Goal: Information Seeking & Learning: Learn about a topic

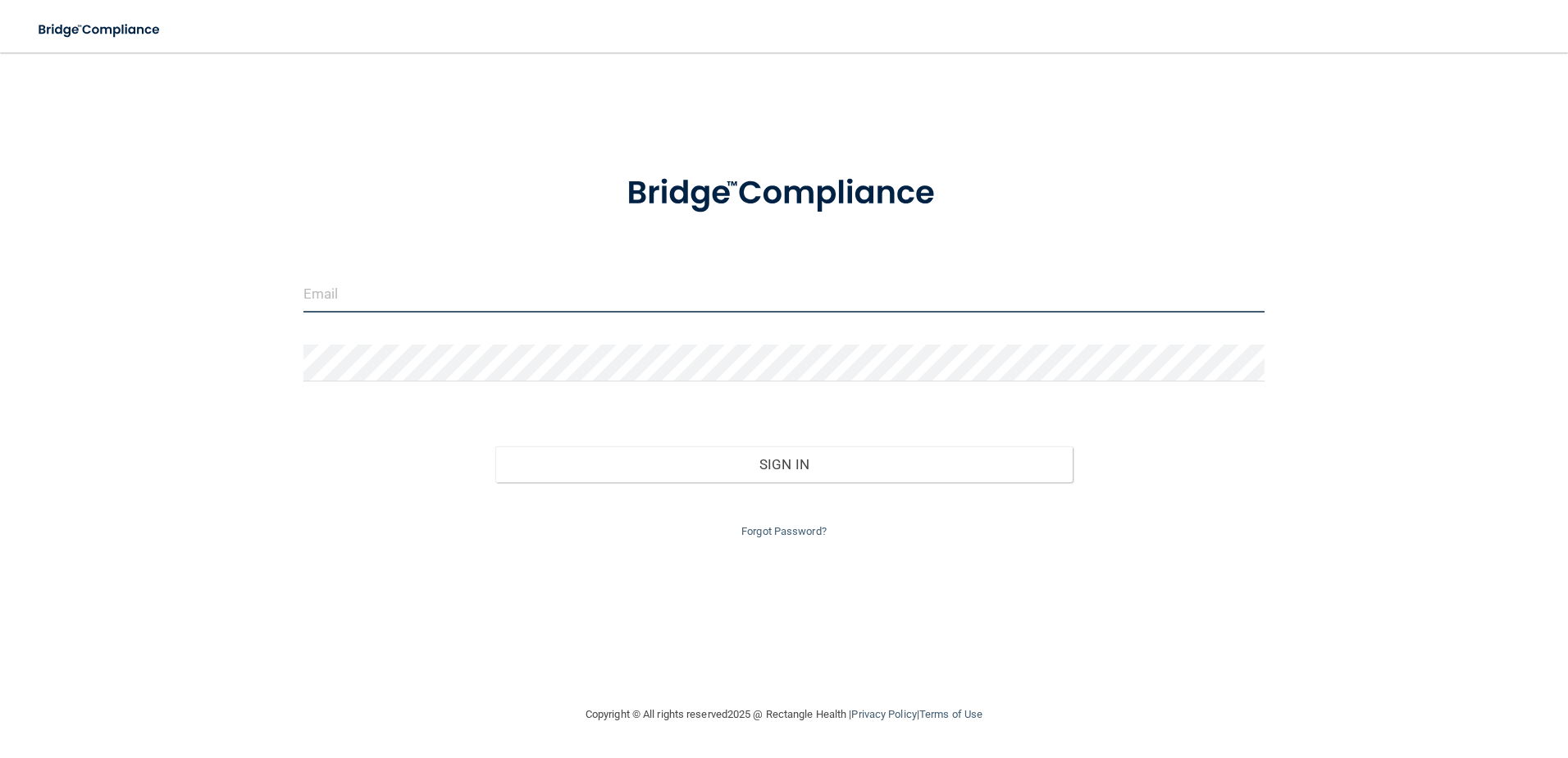
click at [409, 290] on input "email" at bounding box center [784, 294] width 962 height 37
type input "[EMAIL_ADDRESS][DOMAIN_NAME]"
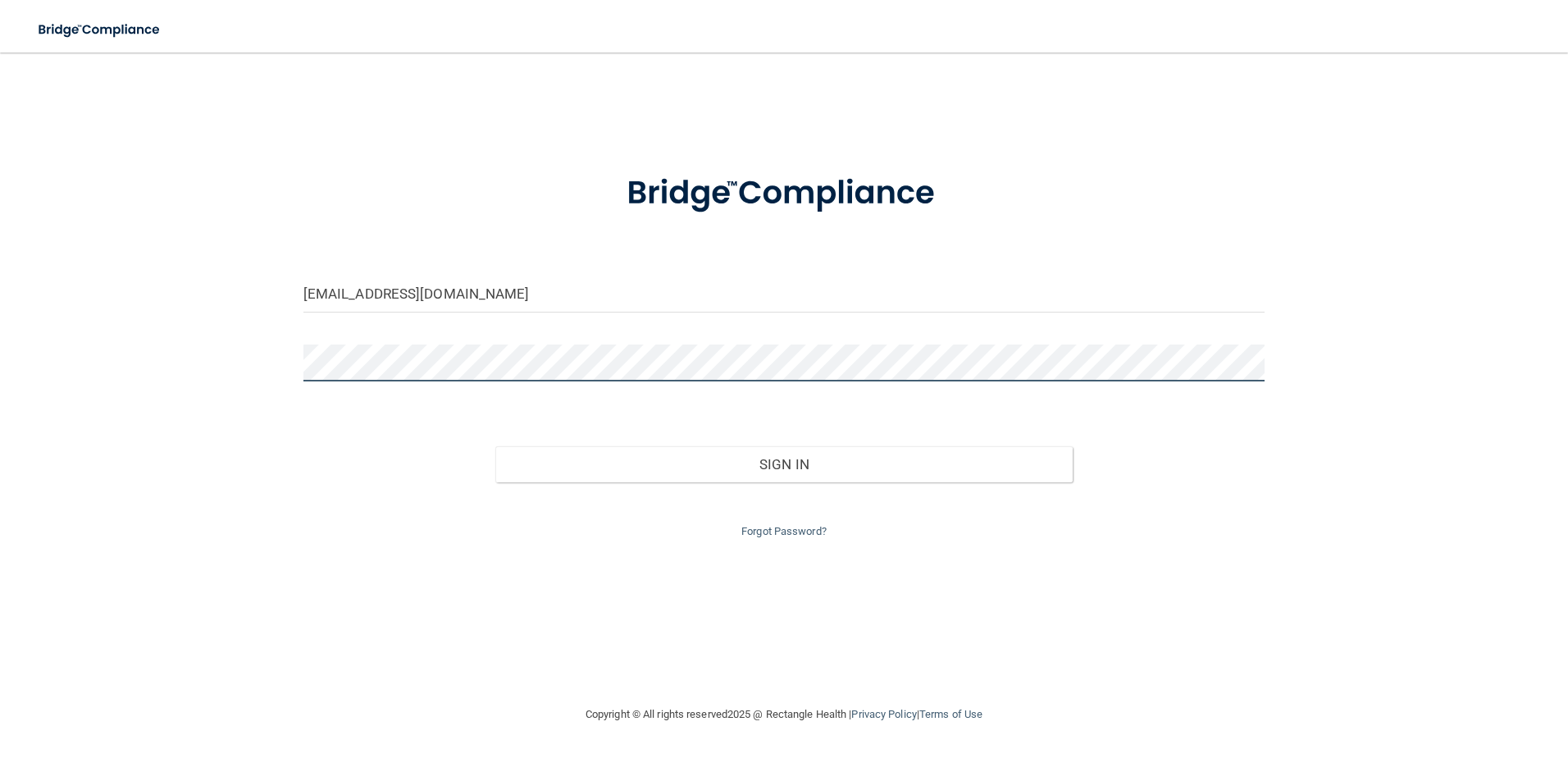
click at [496, 446] on button "Sign In" at bounding box center [784, 464] width 577 height 36
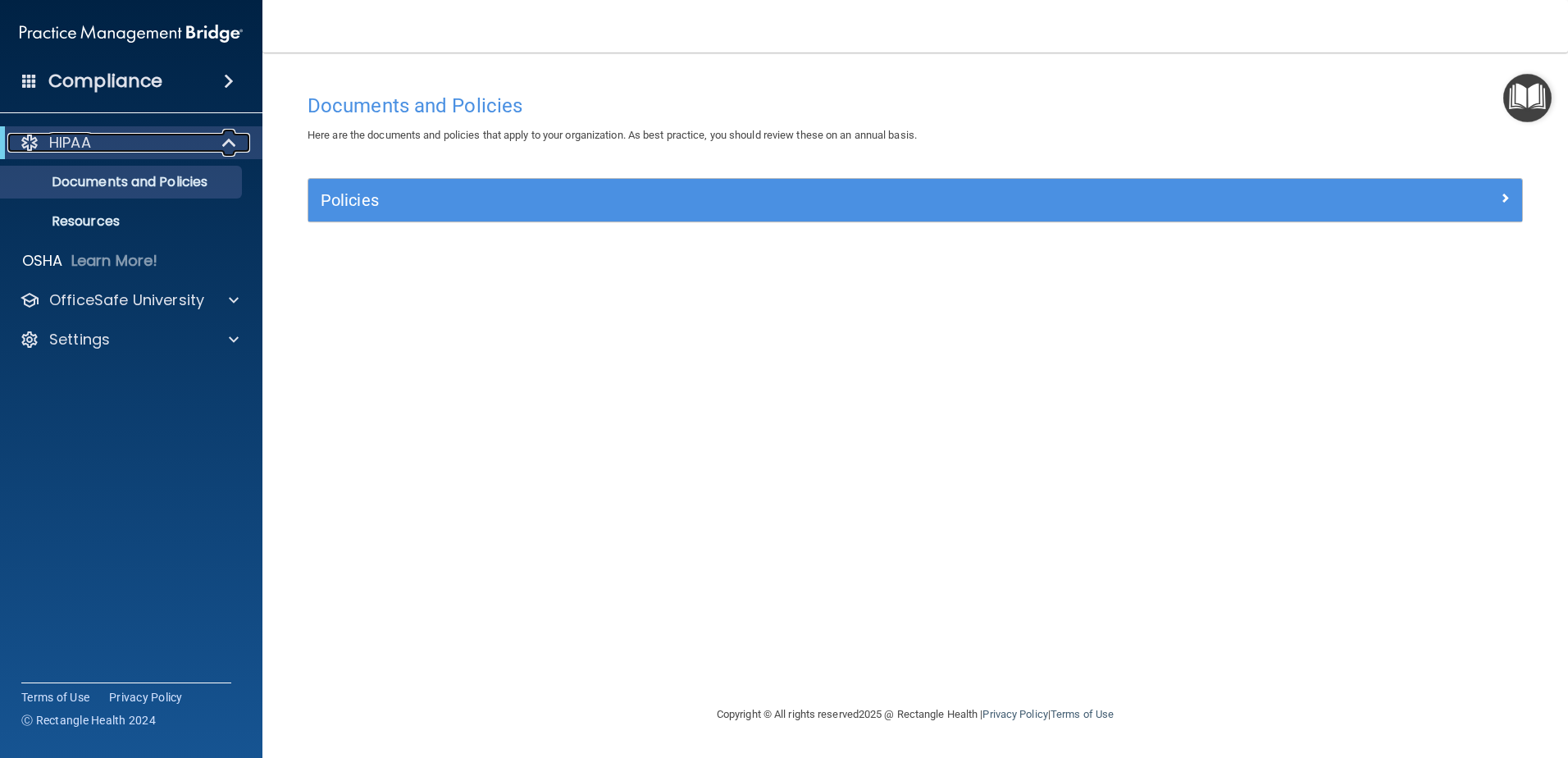
click at [210, 144] on div at bounding box center [230, 142] width 40 height 20
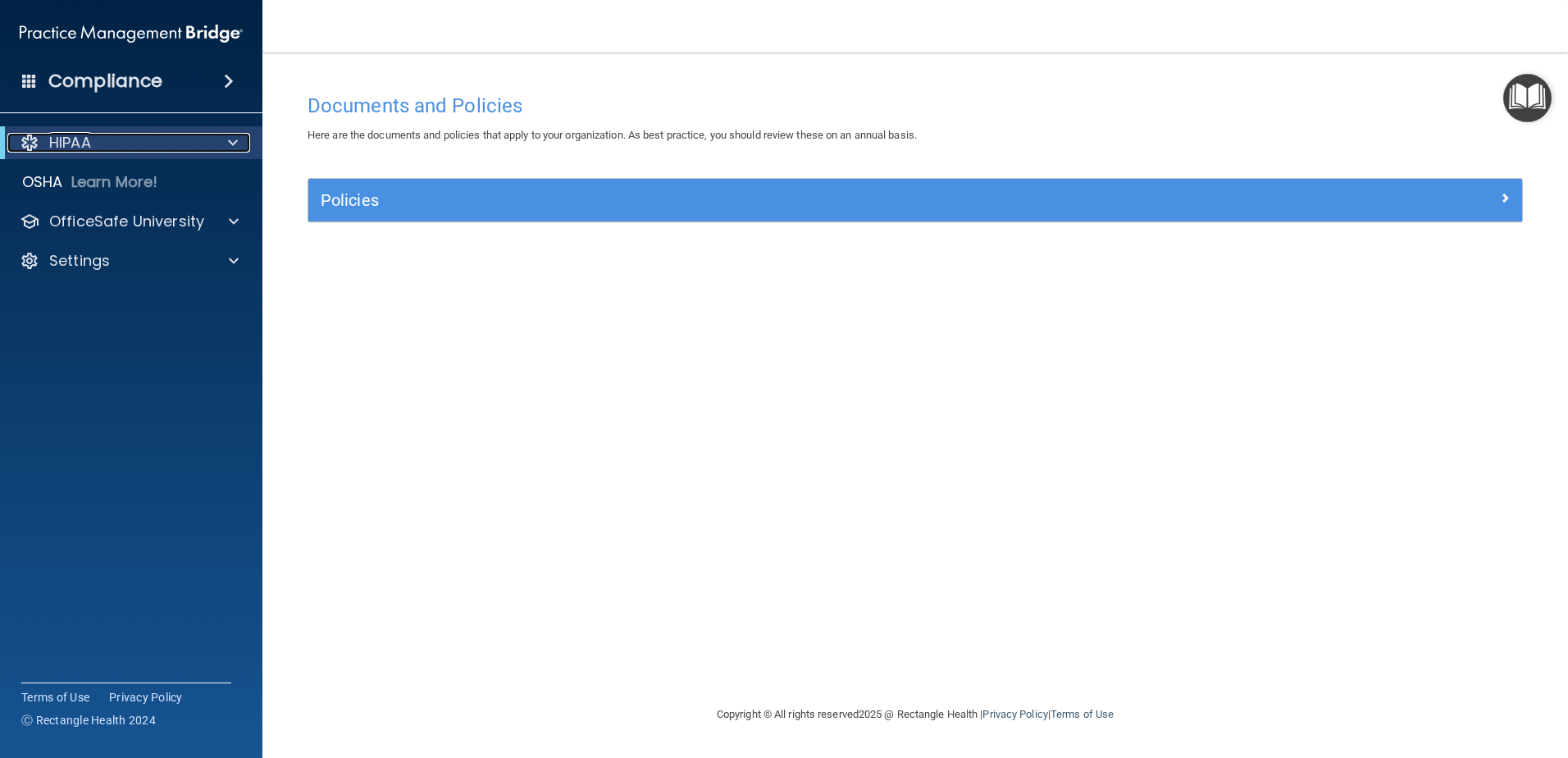
click at [210, 144] on div at bounding box center [230, 142] width 40 height 20
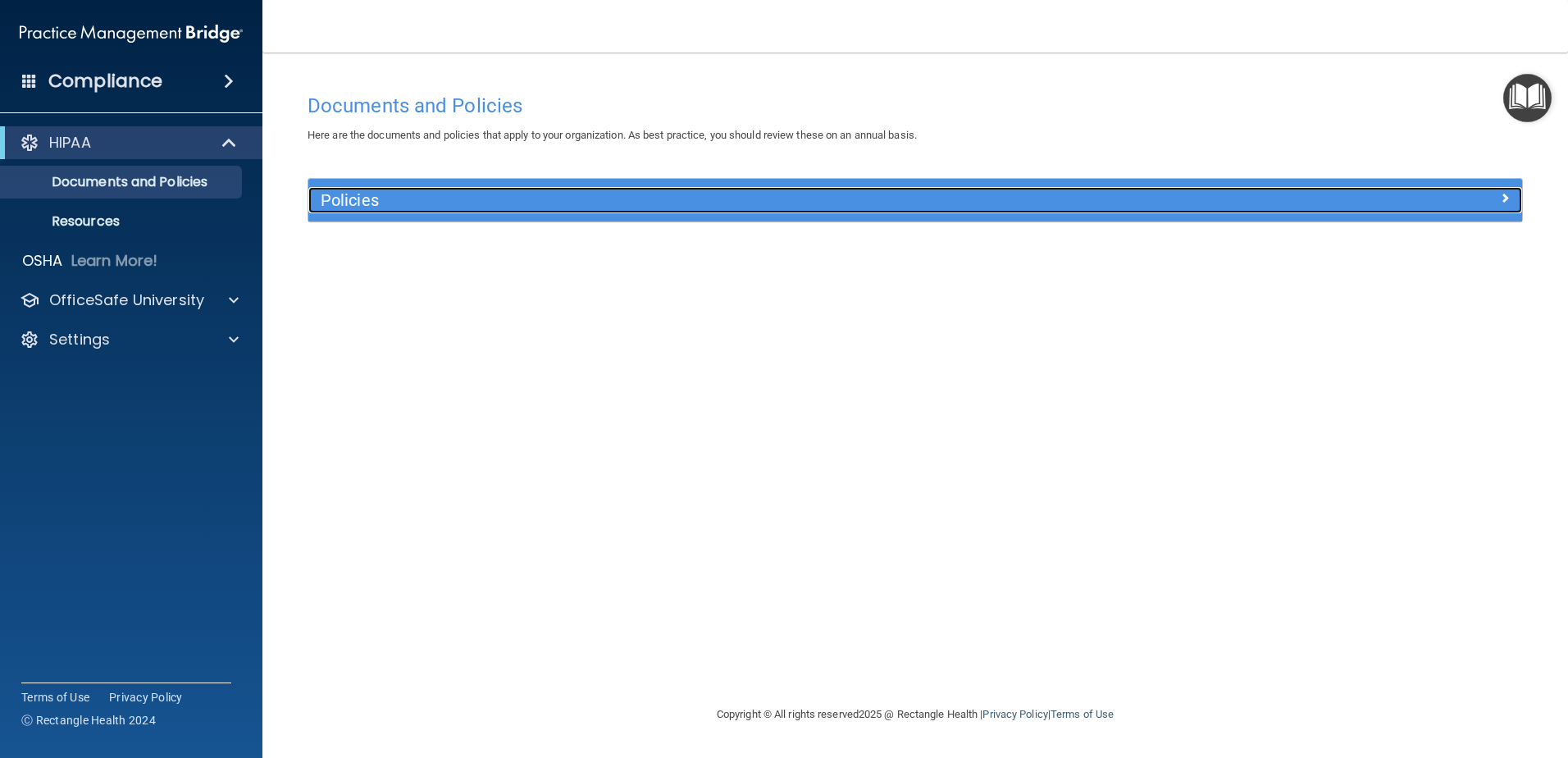
click at [377, 201] on h5 "Policies" at bounding box center [764, 200] width 886 height 18
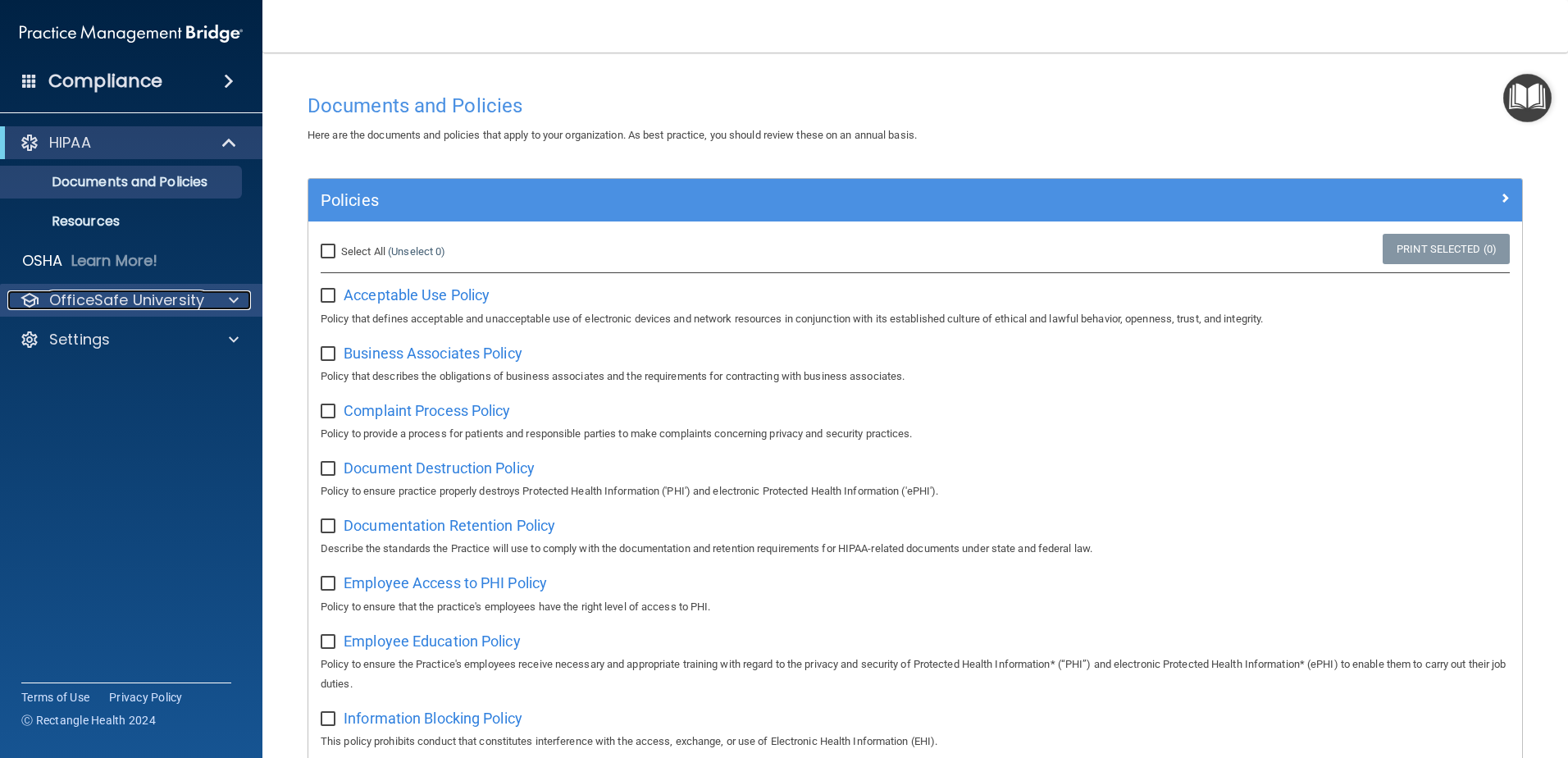
click at [138, 304] on p "OfficeSafe University" at bounding box center [126, 301] width 155 height 20
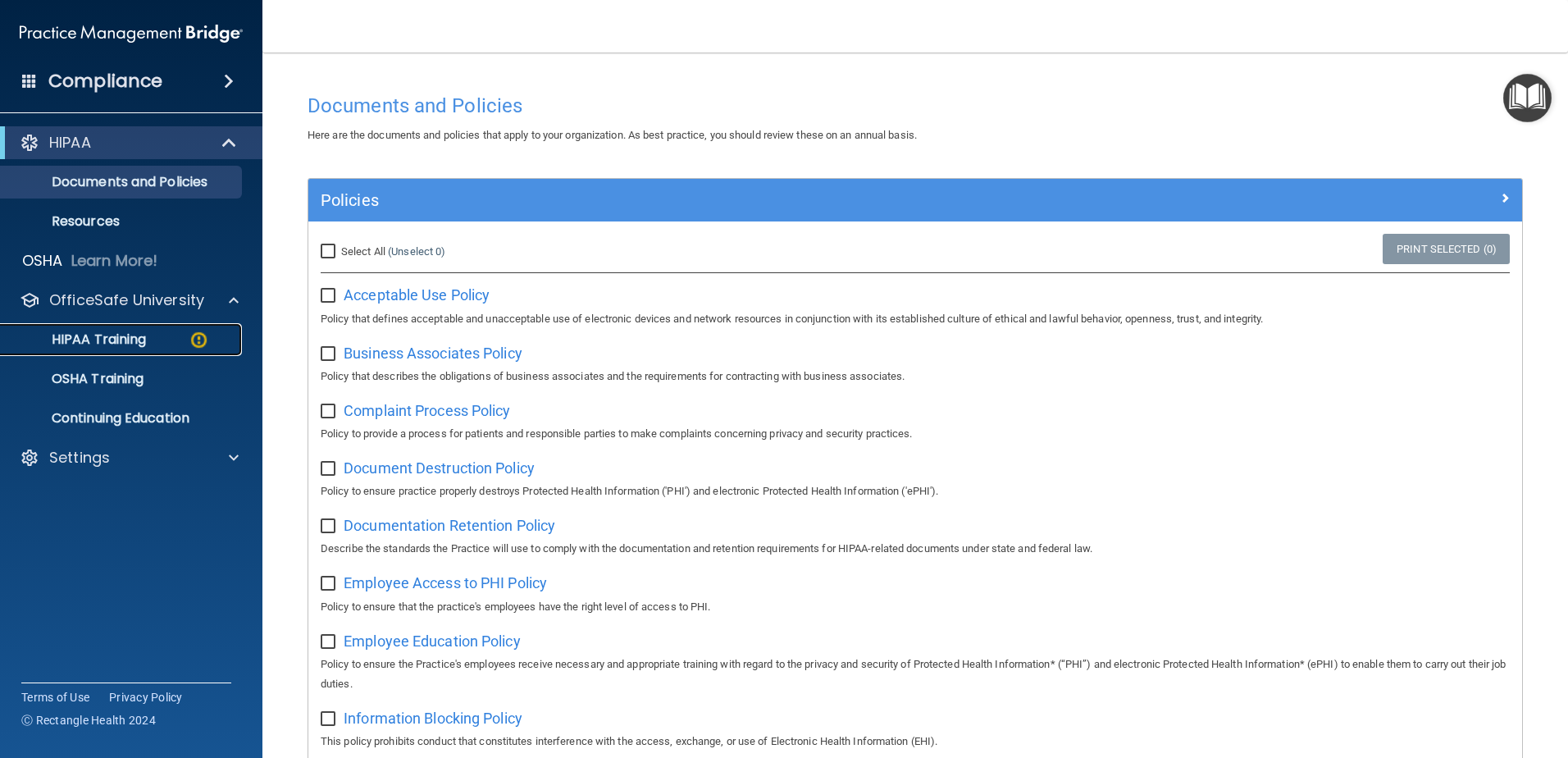
click at [107, 338] on p "HIPAA Training" at bounding box center [79, 340] width 135 height 16
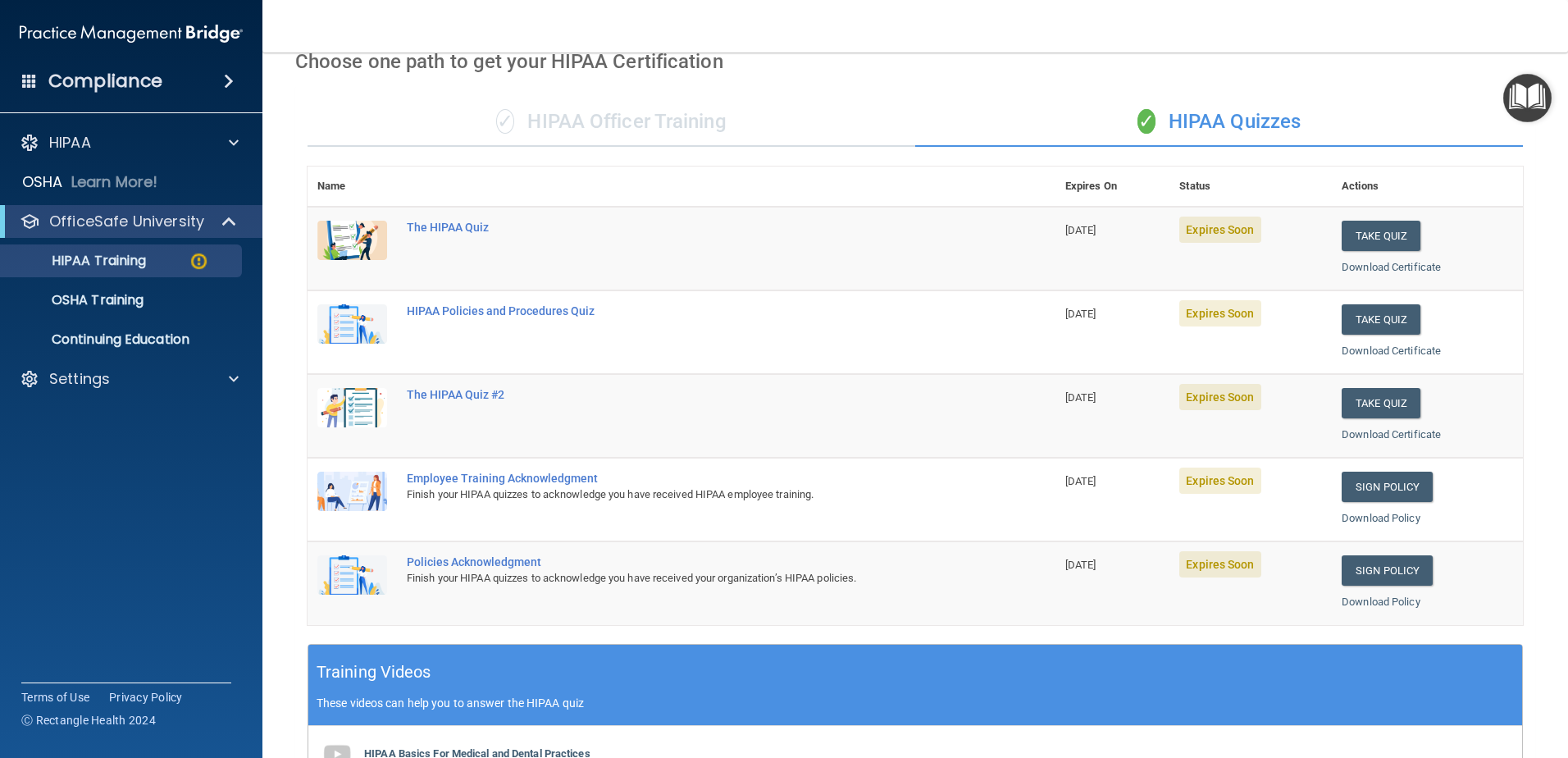
scroll to position [246, 0]
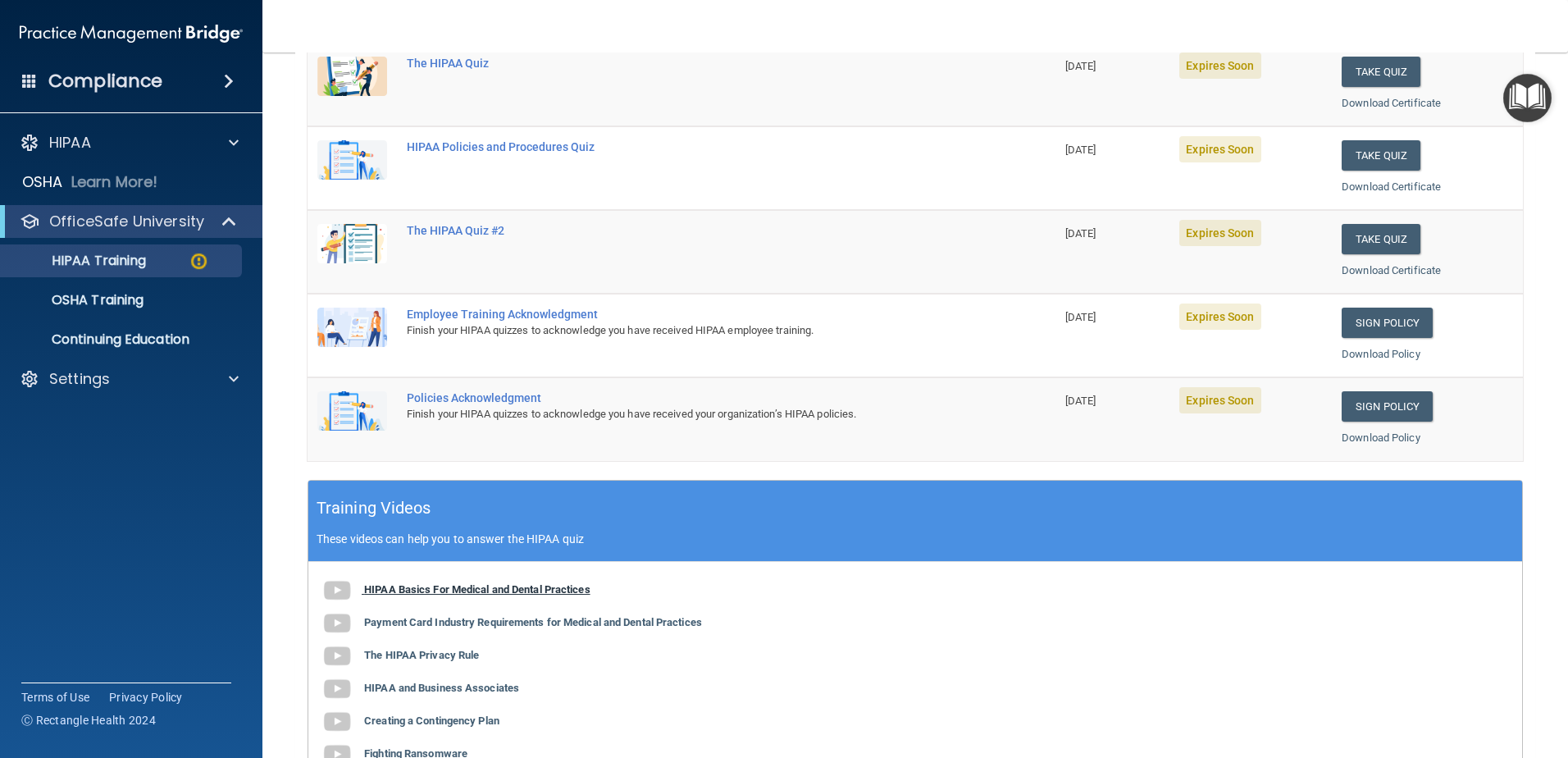
click at [423, 591] on b "HIPAA Basics For Medical and Dental Practices" at bounding box center [477, 590] width 226 height 12
